Goal: Information Seeking & Learning: Understand process/instructions

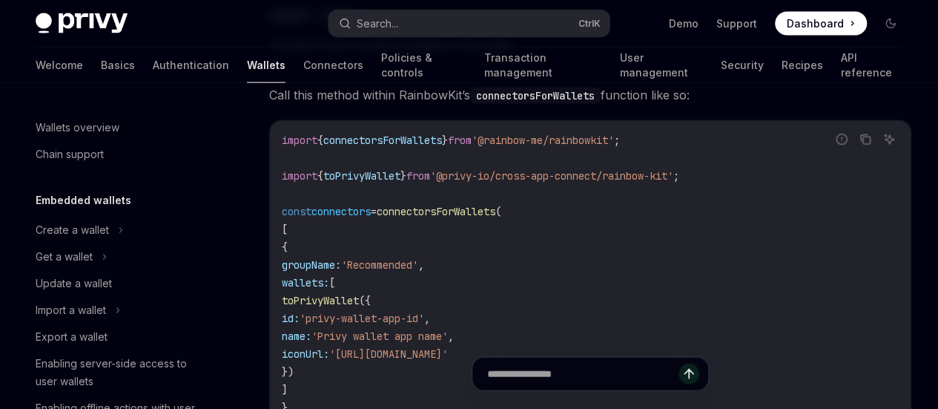
scroll to position [0, 104]
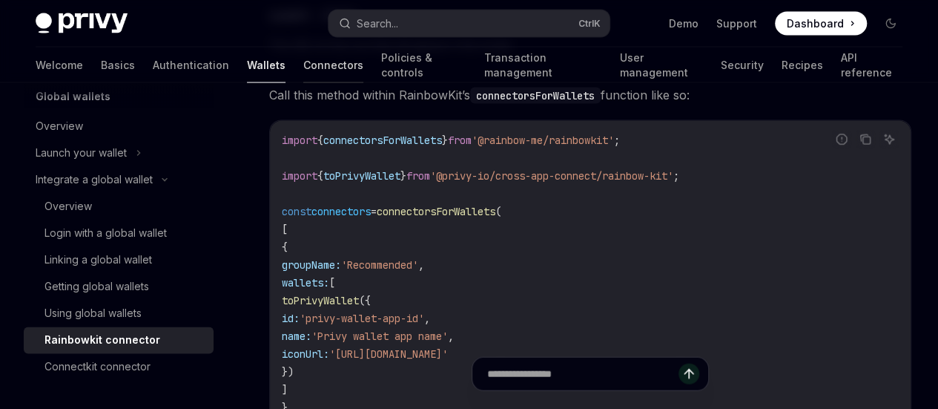
click at [303, 66] on link "Connectors" at bounding box center [333, 65] width 60 height 36
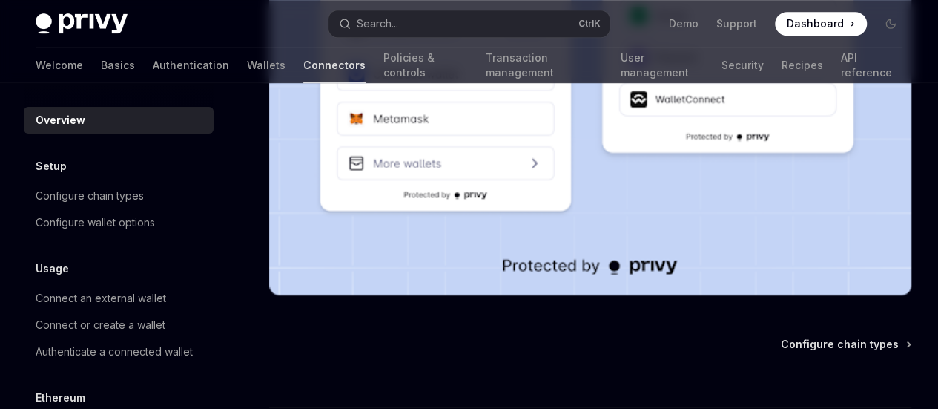
scroll to position [234, 0]
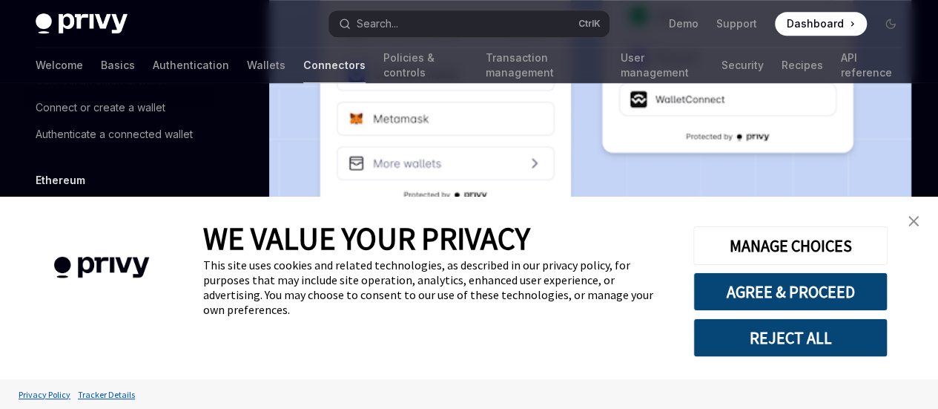
click at [919, 228] on link "close banner" at bounding box center [914, 221] width 30 height 30
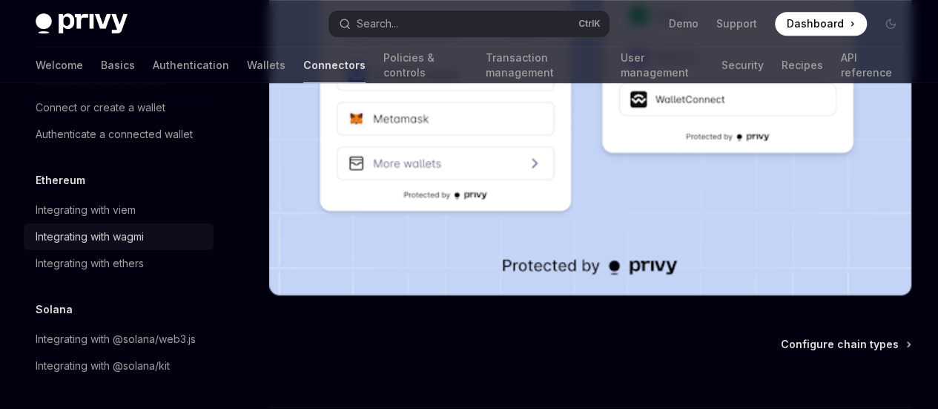
click at [133, 228] on div "Integrating with wagmi" at bounding box center [90, 237] width 108 height 18
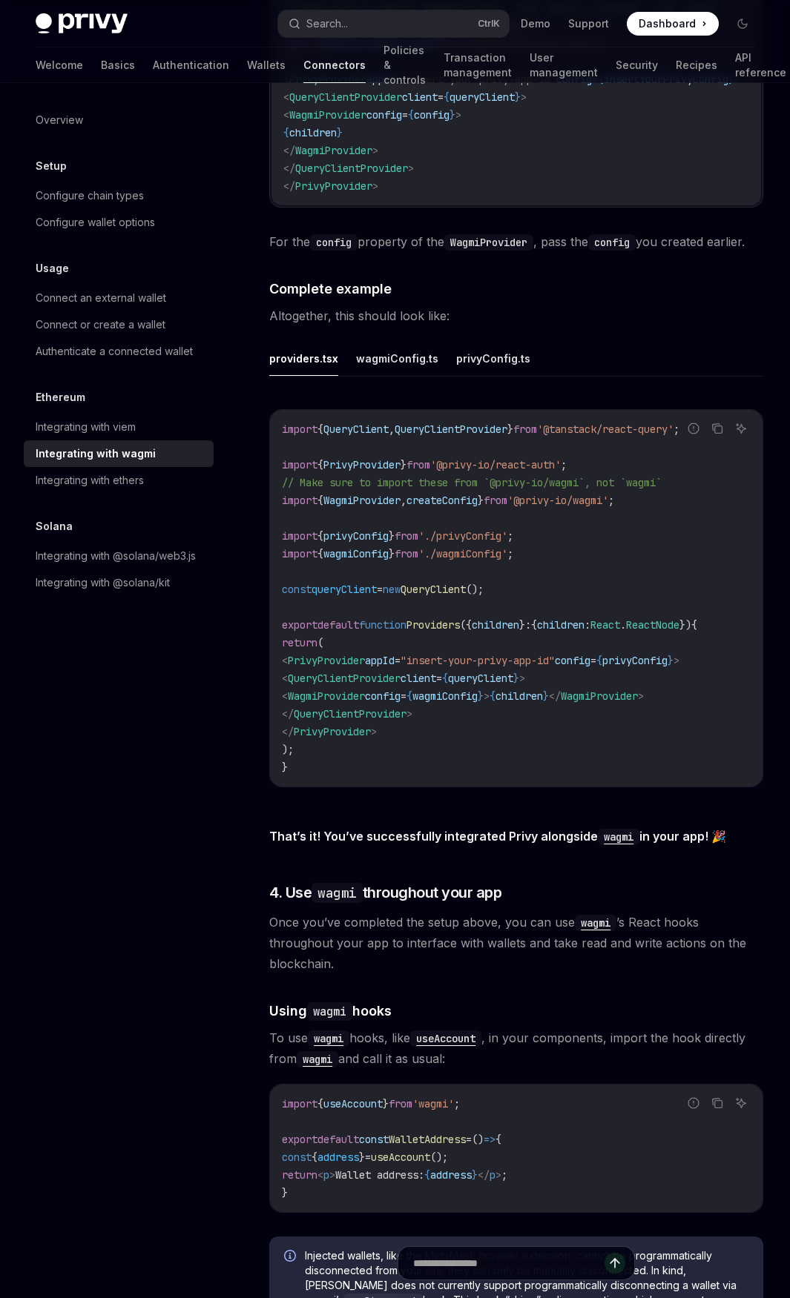
scroll to position [2493, 0]
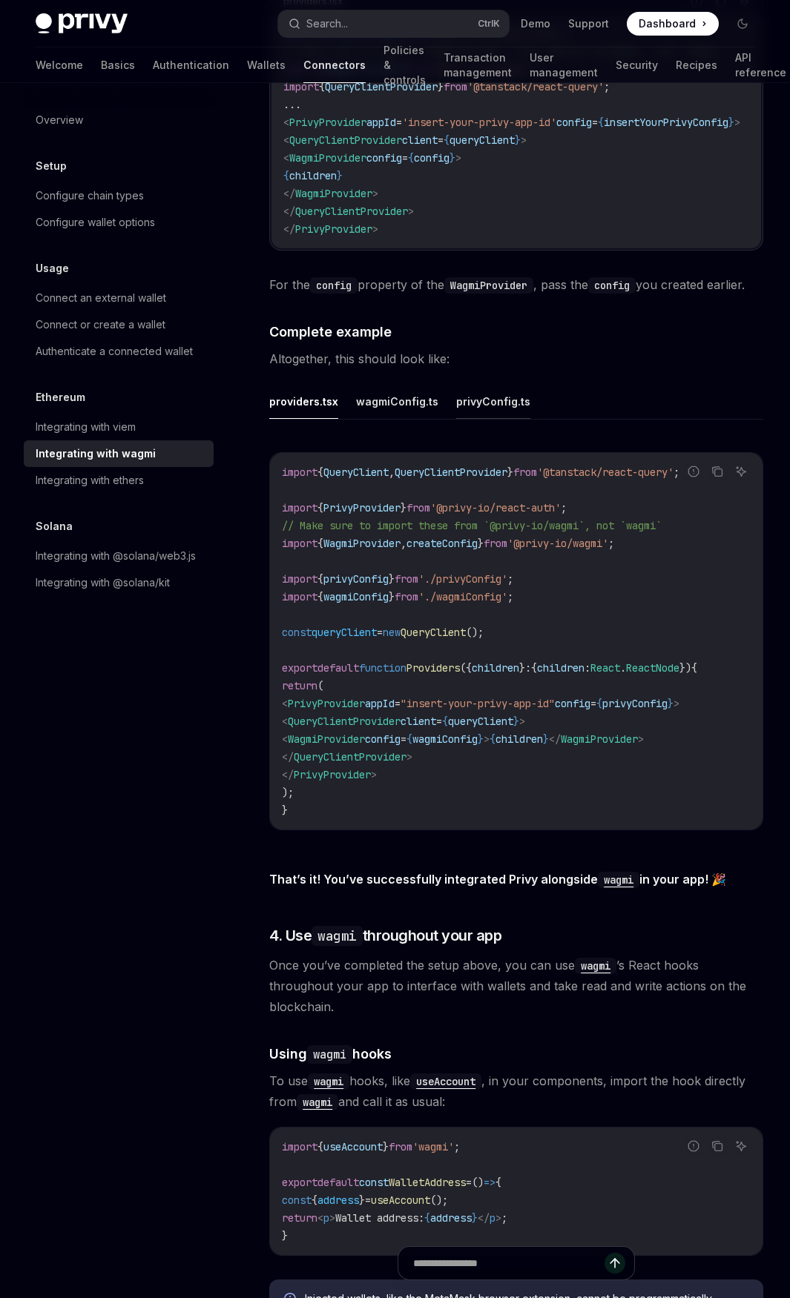
click at [502, 408] on button "privyConfig.ts" at bounding box center [493, 401] width 74 height 35
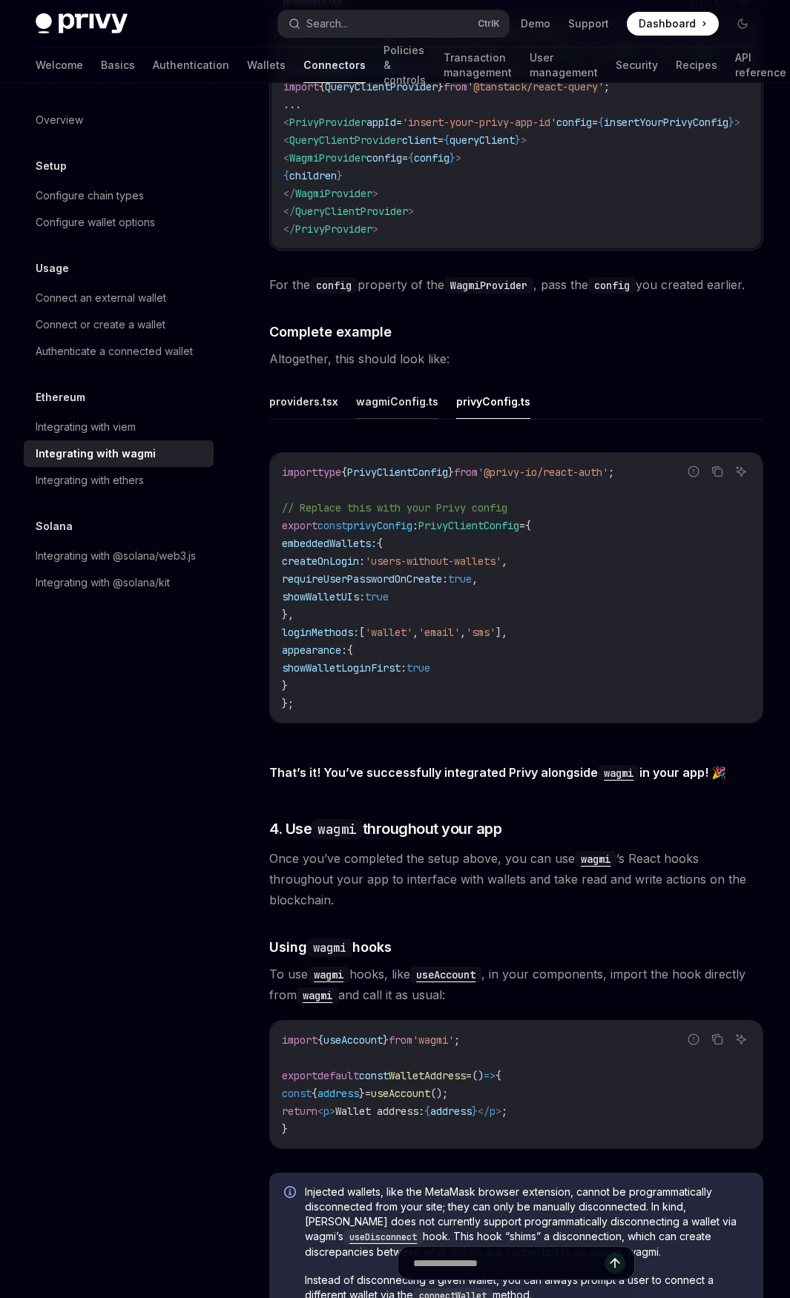
click at [427, 408] on button "wagmiConfig.ts" at bounding box center [397, 401] width 82 height 35
type textarea "*"
